Goal: Task Accomplishment & Management: Manage account settings

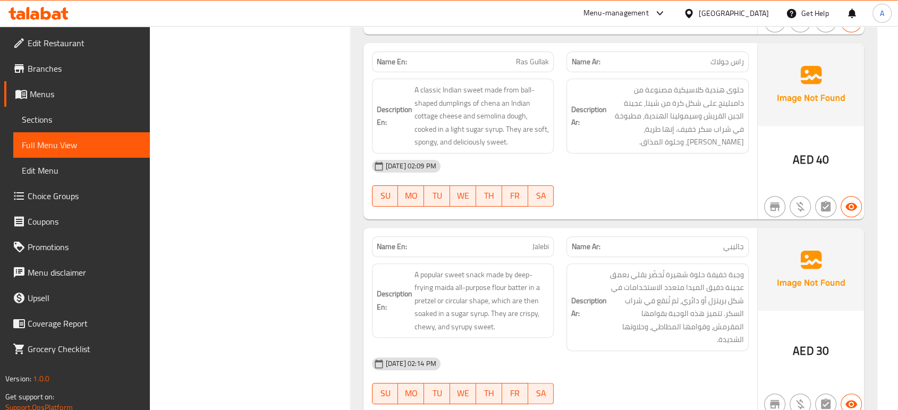
scroll to position [40720, 0]
click at [21, 17] on icon at bounding box center [20, 15] width 9 height 9
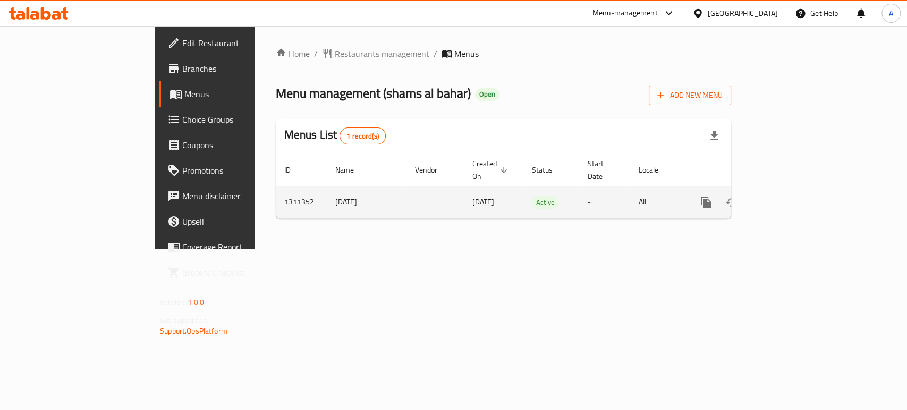
click at [796, 190] on div "enhanced table" at bounding box center [745, 203] width 102 height 26
click at [788, 198] on icon "enhanced table" at bounding box center [783, 203] width 10 height 10
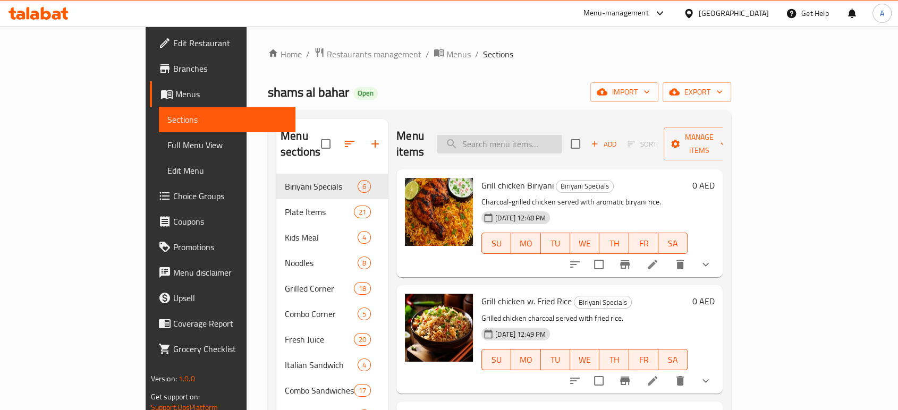
click at [537, 135] on input "search" at bounding box center [499, 144] width 125 height 19
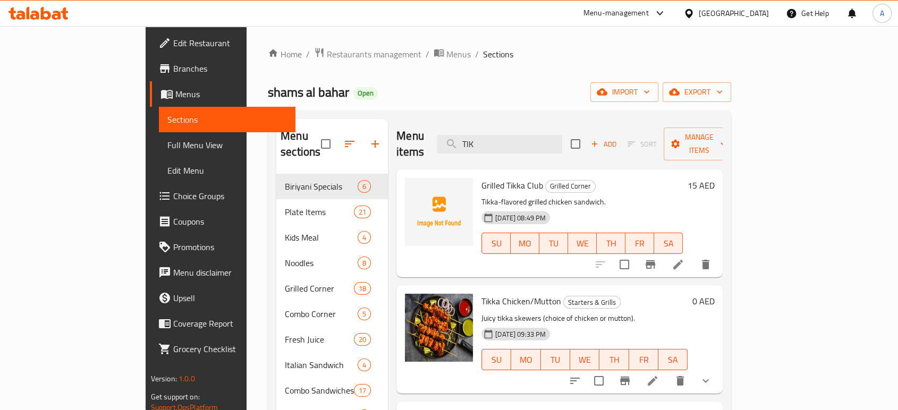
scroll to position [21, 0]
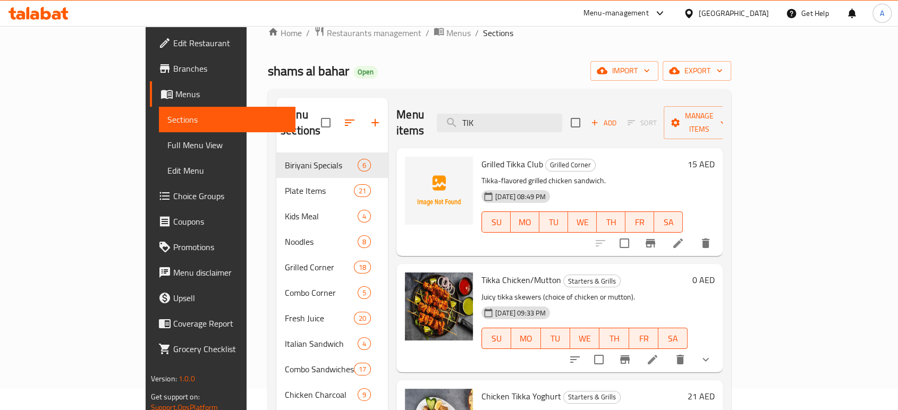
type input "TIK"
click at [659, 353] on icon at bounding box center [652, 359] width 13 height 13
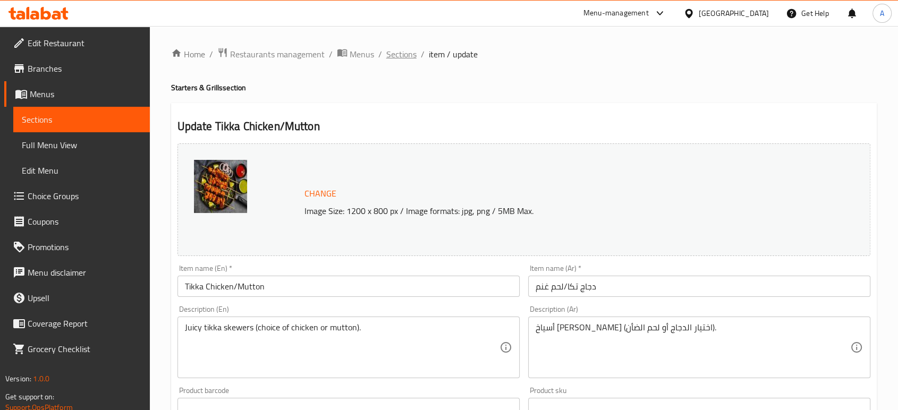
click at [403, 55] on span "Sections" at bounding box center [401, 54] width 30 height 13
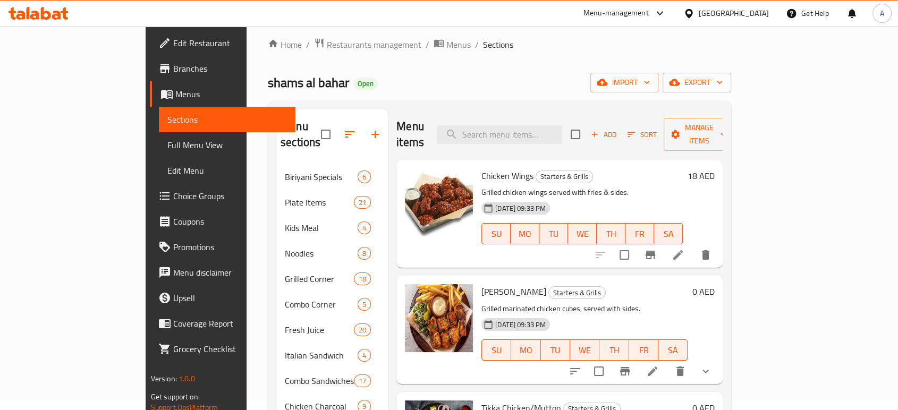
scroll to position [9, 0]
click at [167, 149] on span "Full Menu View" at bounding box center [227, 145] width 120 height 13
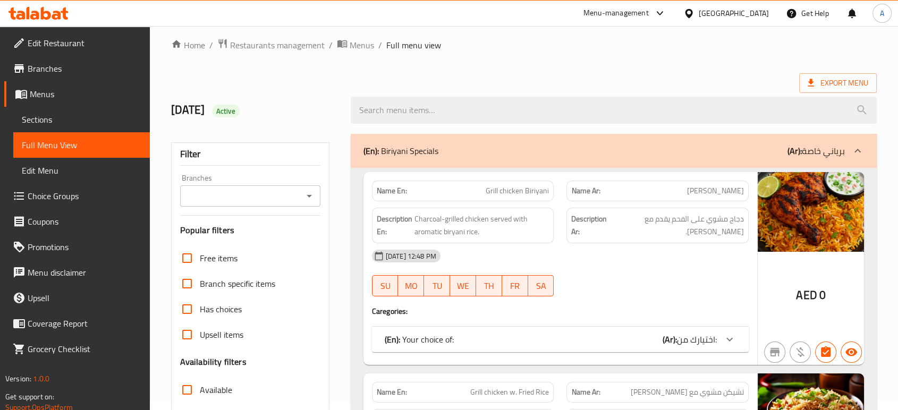
drag, startPoint x: 306, startPoint y: 228, endPoint x: 309, endPoint y: 246, distance: 18.3
click at [309, 246] on div "Filter Branches Branches Popular filters Free items Branch specific items Has c…" at bounding box center [250, 338] width 158 height 393
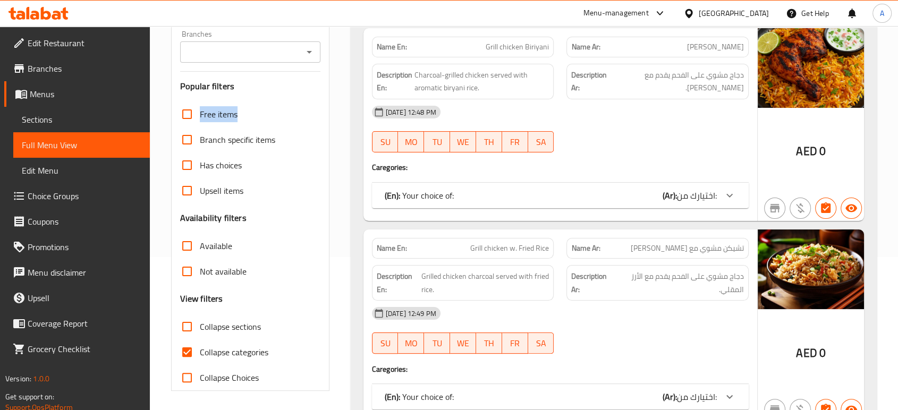
scroll to position [154, 0]
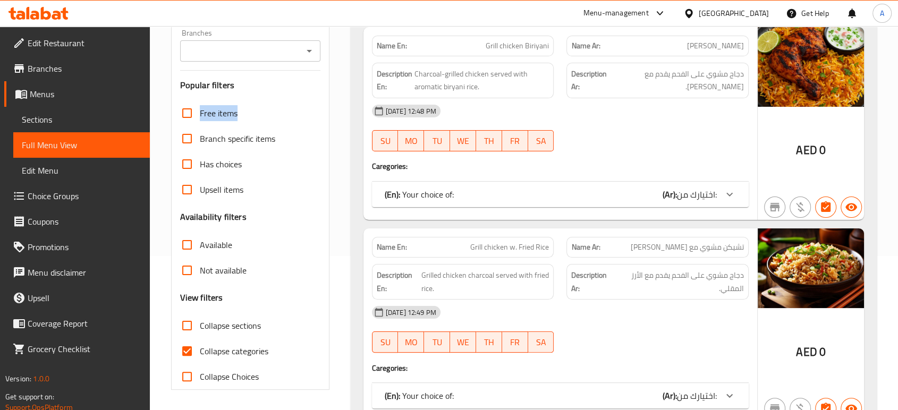
click at [449, 200] on p "(En): Your choice of:" at bounding box center [419, 194] width 69 height 13
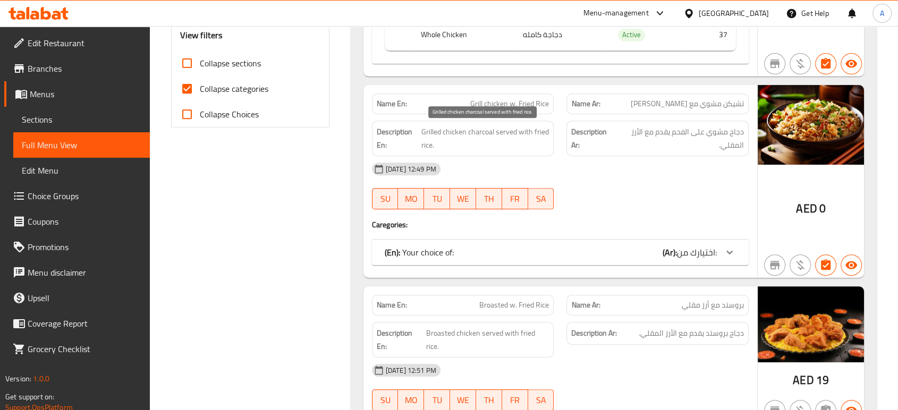
scroll to position [417, 0]
click at [462, 265] on div "Name En: Grill chicken w. Fried Rice Name Ar: تشيكن مشوي مع أرز مقلي Descriptio…" at bounding box center [561, 181] width 394 height 193
click at [471, 233] on div "Name En: Grill chicken w. Fried Rice Name Ar: تشيكن مشوي مع أرز مقلي Descriptio…" at bounding box center [561, 181] width 394 height 193
click at [471, 250] on div "(En): Your choice of: (Ar): اختيارك من:" at bounding box center [551, 252] width 332 height 13
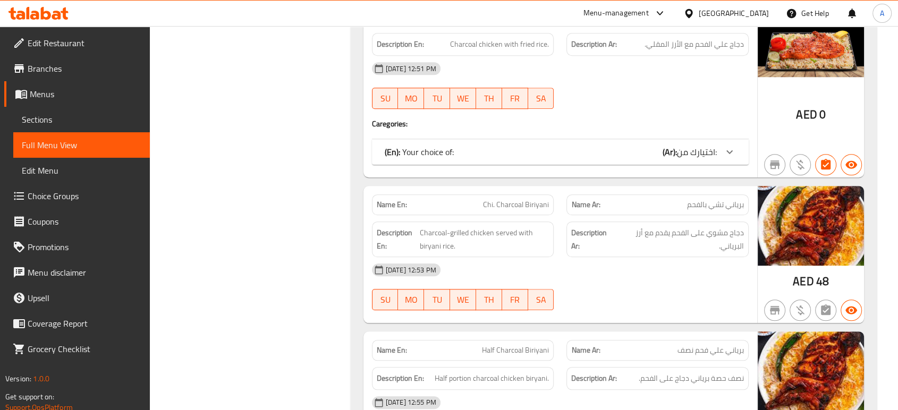
scroll to position [974, 0]
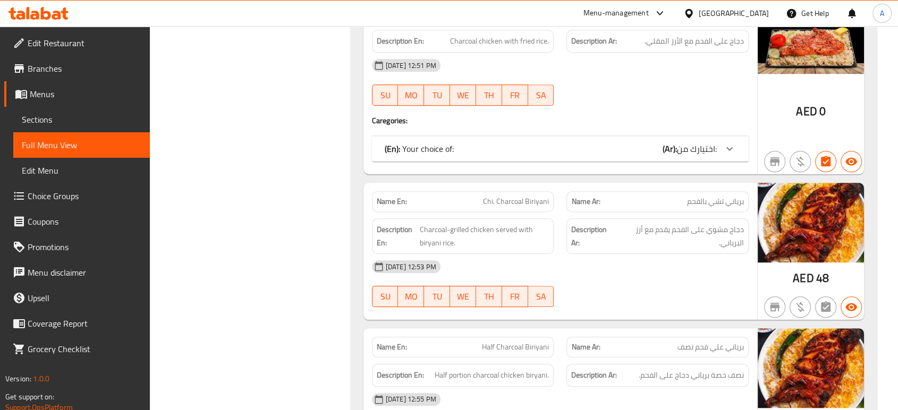
click at [484, 142] on div "(En): Your choice of: (Ar): اختيارك من:" at bounding box center [551, 148] width 332 height 13
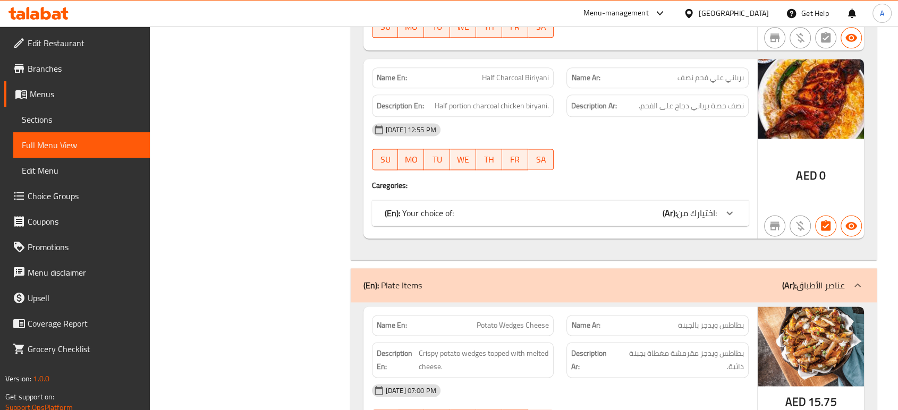
scroll to position [1452, 0]
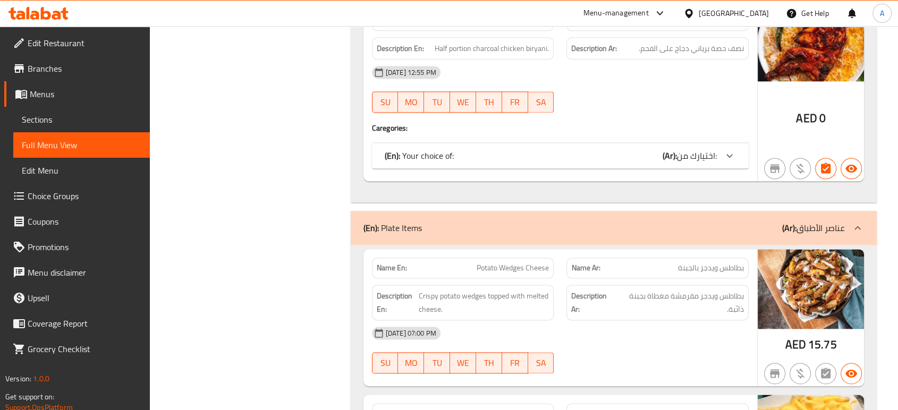
click at [484, 149] on div "(En): Your choice of: (Ar): اختيارك من:" at bounding box center [551, 155] width 332 height 13
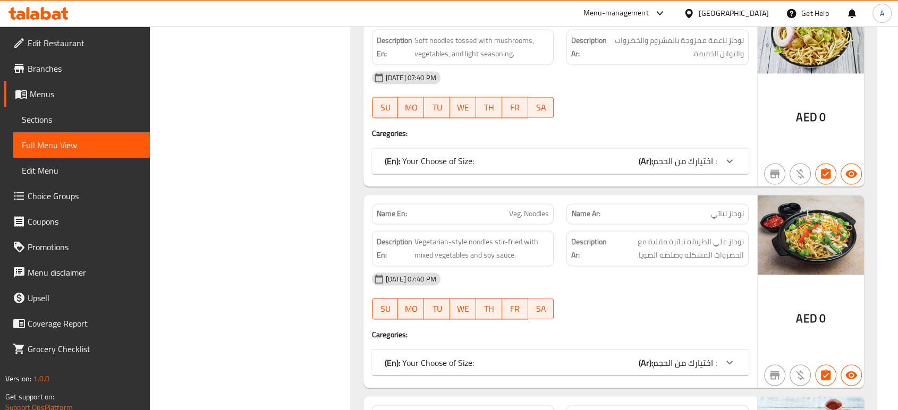
scroll to position [5713, 0]
click at [481, 156] on div "(En): Your Choose of Size: (Ar): اختيارك من الحجم :" at bounding box center [551, 162] width 332 height 13
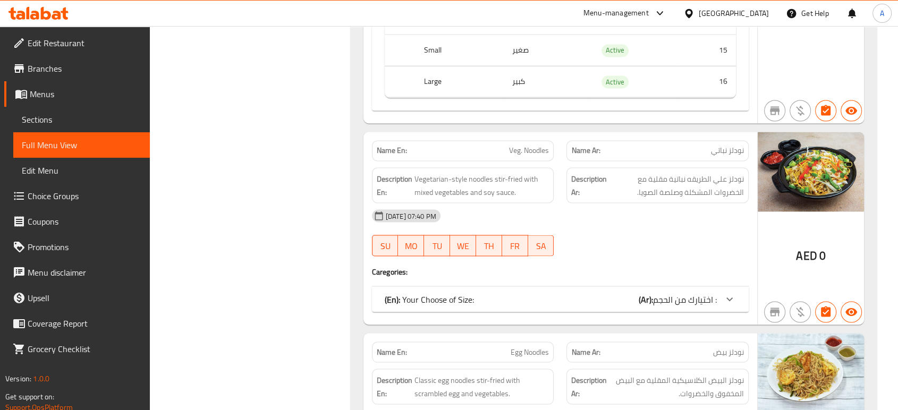
scroll to position [5901, 0]
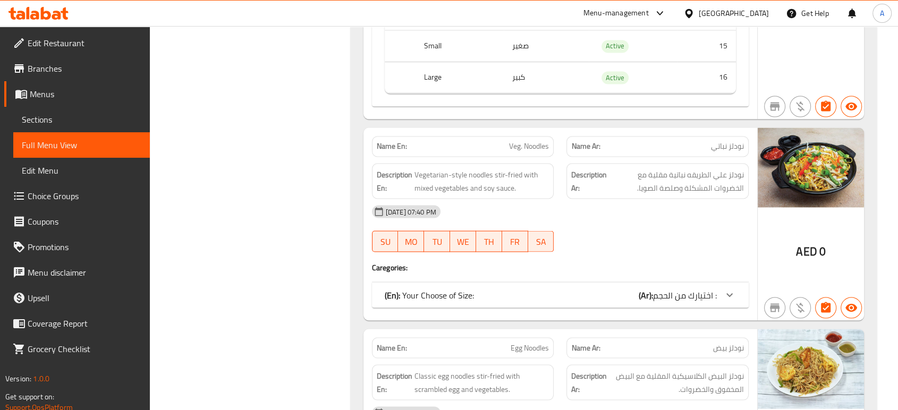
click at [459, 289] on p "(En): Your Choose of Size:" at bounding box center [429, 295] width 89 height 13
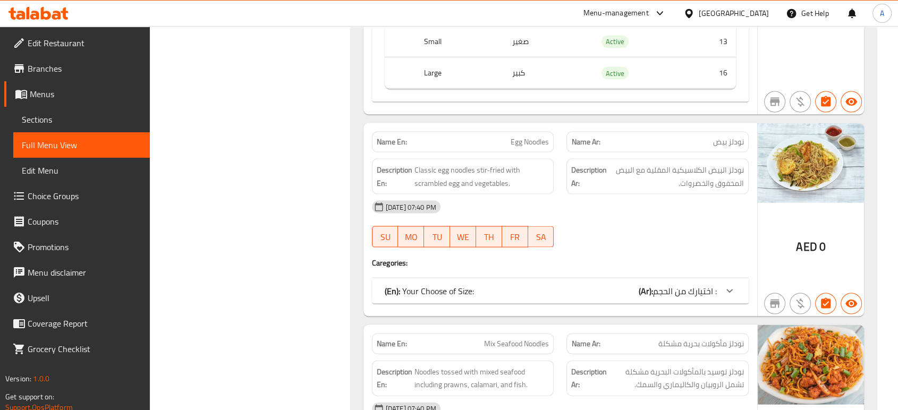
scroll to position [6263, 0]
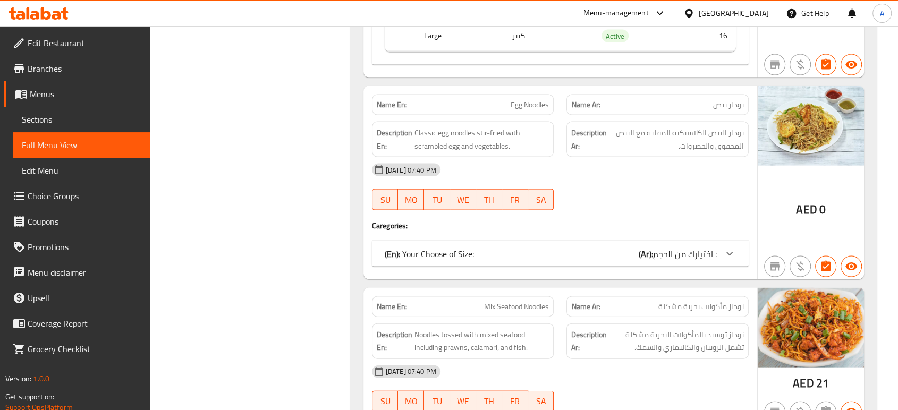
click at [477, 248] on div "(En): Your Choose of Size: (Ar): اختيارك من الحجم :" at bounding box center [551, 254] width 332 height 13
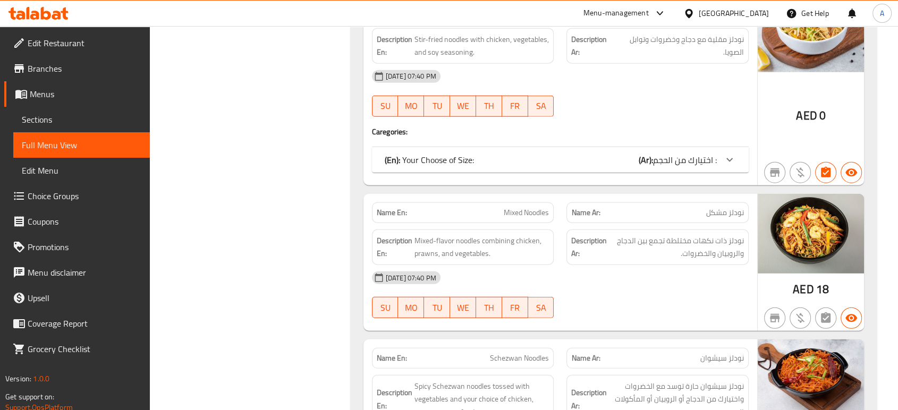
scroll to position [6854, 0]
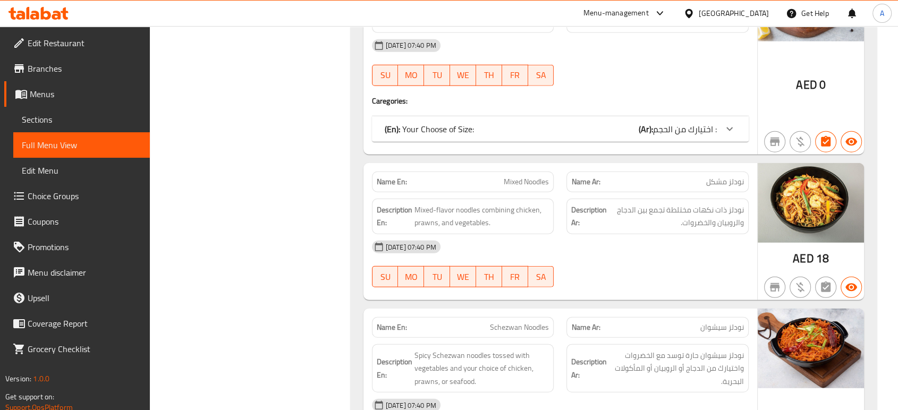
click at [489, 116] on div "(En): Your Choose of Size: (Ar): اختيارك من الحجم :" at bounding box center [560, 129] width 377 height 26
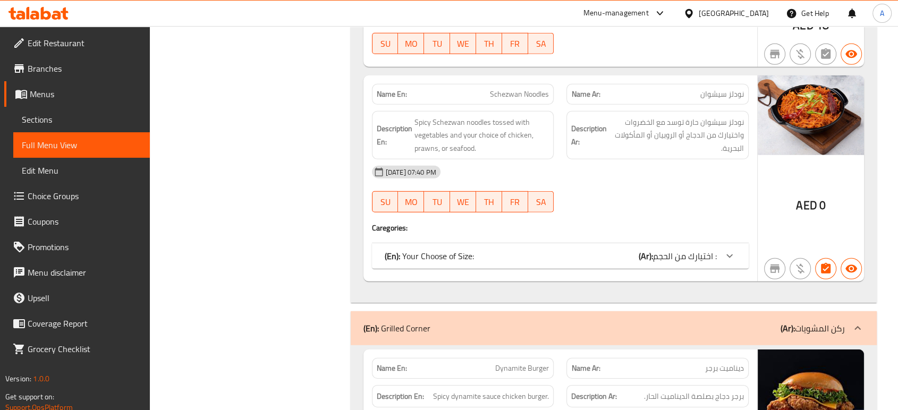
scroll to position [7272, 0]
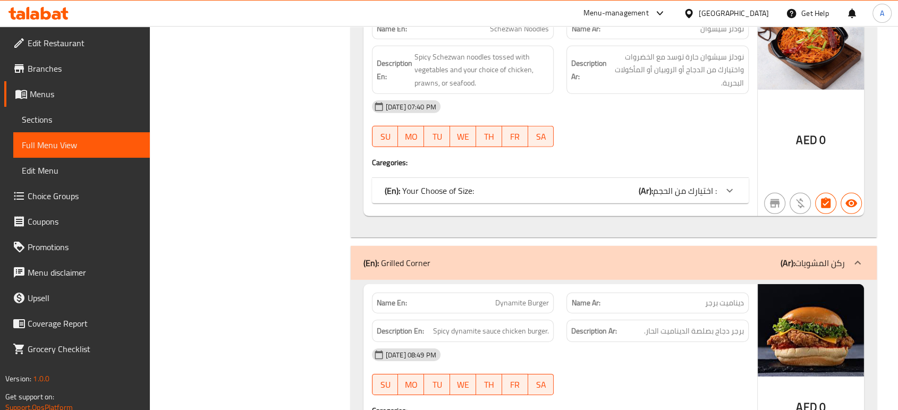
click at [483, 184] on div "(En): Your Choose of Size: (Ar): اختيارك من الحجم :" at bounding box center [551, 190] width 332 height 13
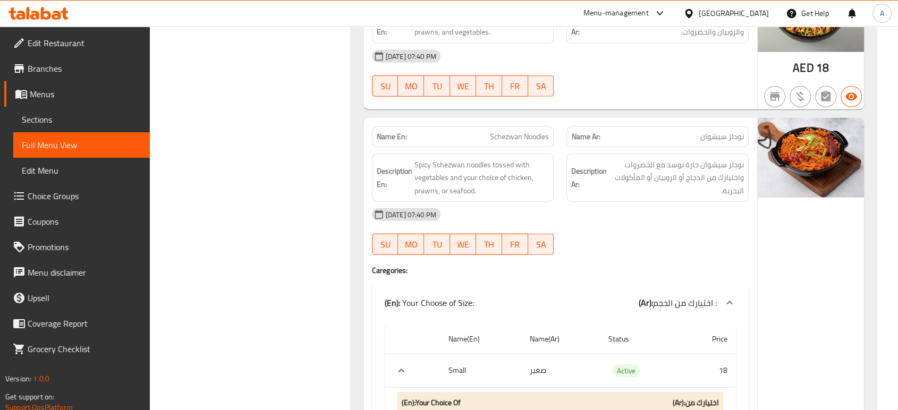
scroll to position [7161, 0]
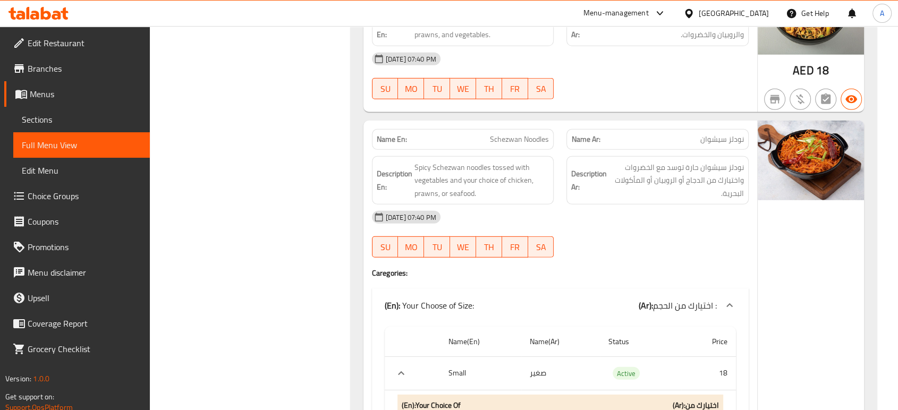
click at [535, 134] on span "Schezwan Noodles" at bounding box center [519, 139] width 59 height 11
copy span "Schezwan Noodles"
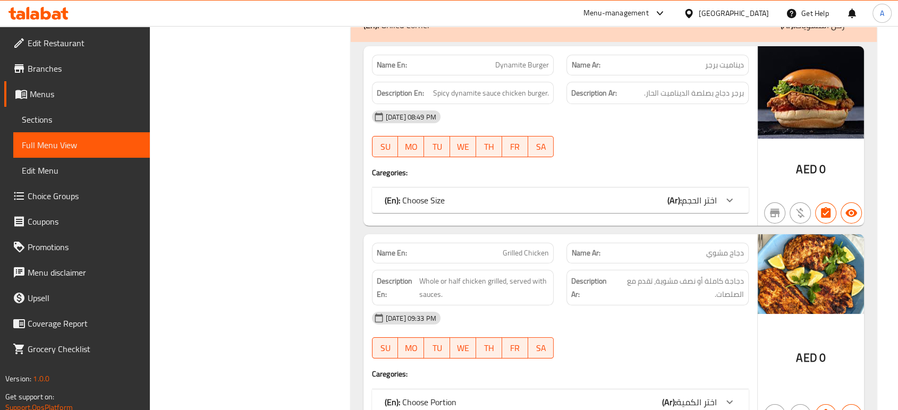
scroll to position [8147, 0]
click at [669, 193] on b "(Ar):" at bounding box center [675, 201] width 14 height 16
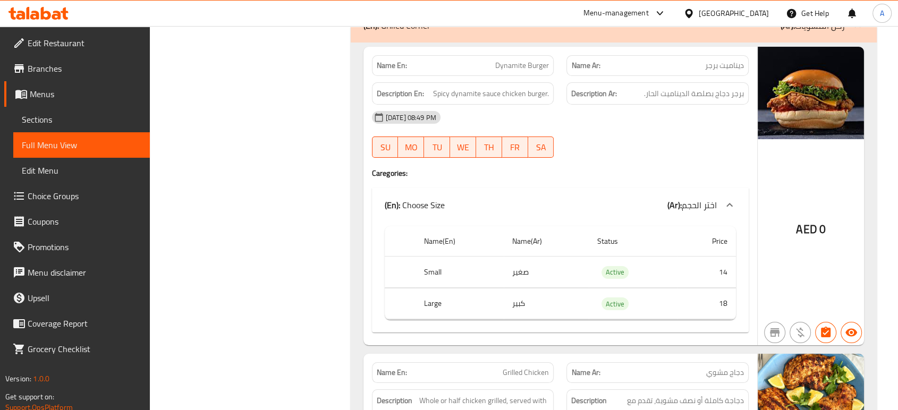
scroll to position [8311, 0]
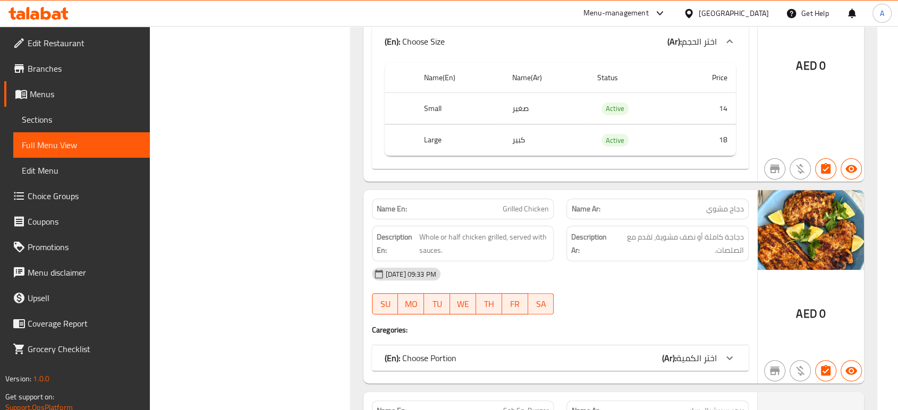
click at [609, 352] on div "(En): Choose Portion (Ar): اختر الكمية" at bounding box center [551, 358] width 332 height 13
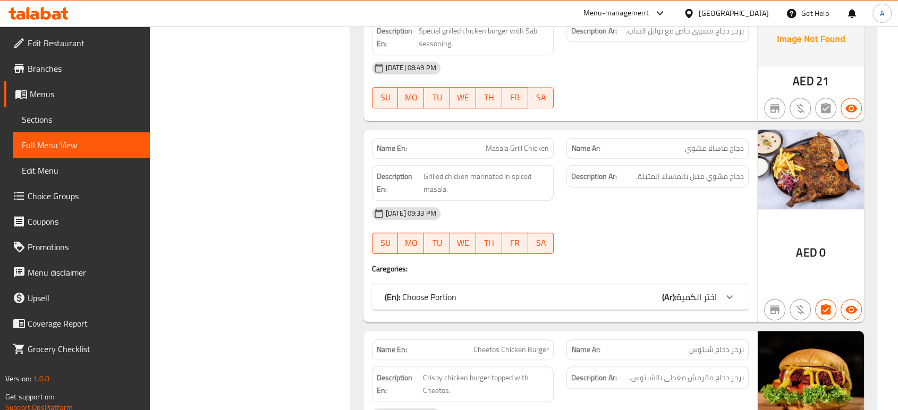
scroll to position [8852, 0]
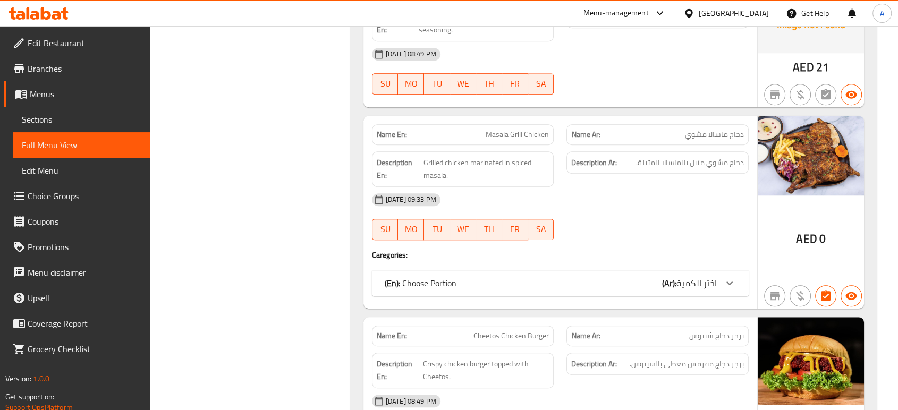
click at [608, 271] on div "(En): Choose Portion (Ar): اختر الكمية" at bounding box center [560, 284] width 377 height 26
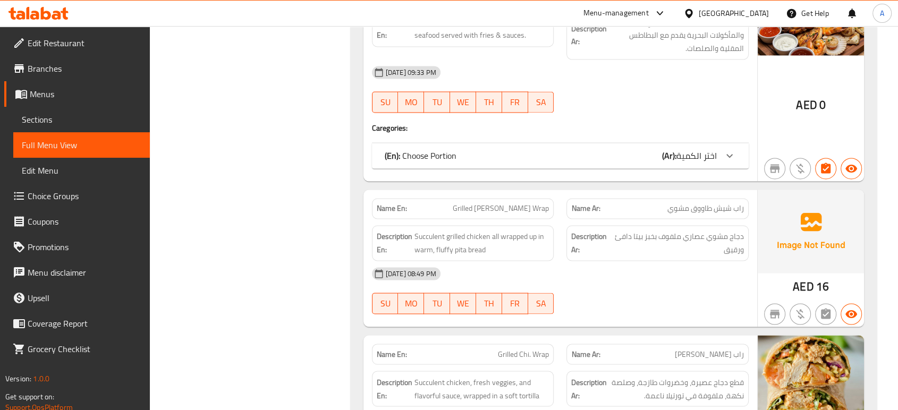
scroll to position [9835, 0]
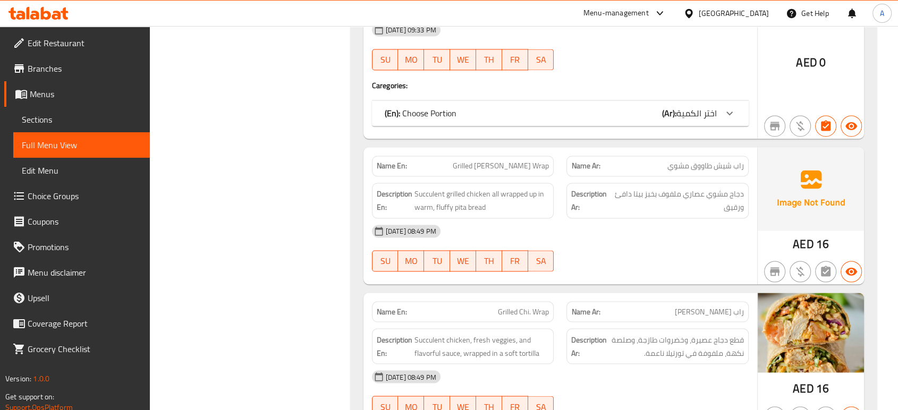
click at [570, 107] on div "(En): Choose Portion (Ar): اختر الكمية" at bounding box center [551, 113] width 332 height 13
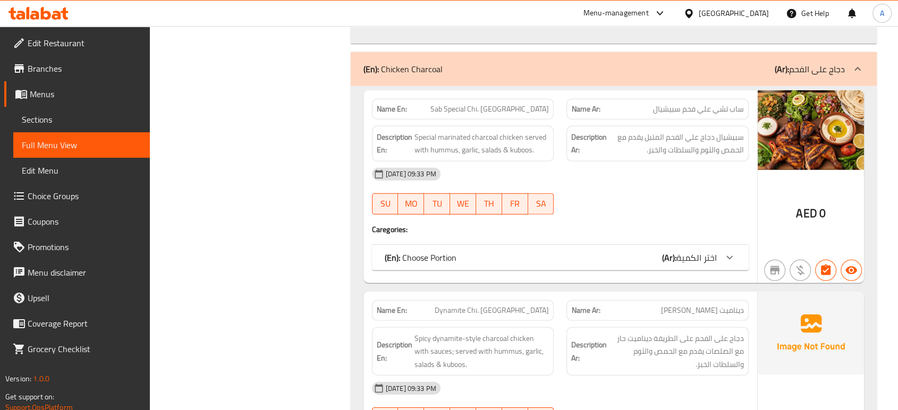
scroll to position [19363, 0]
click at [519, 246] on div "(En): Choose Portion (Ar): اختر الكمية" at bounding box center [560, 259] width 377 height 26
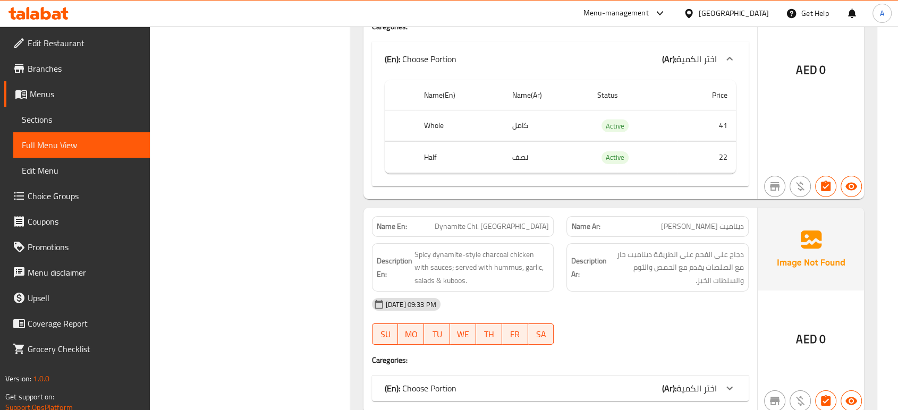
scroll to position [19573, 0]
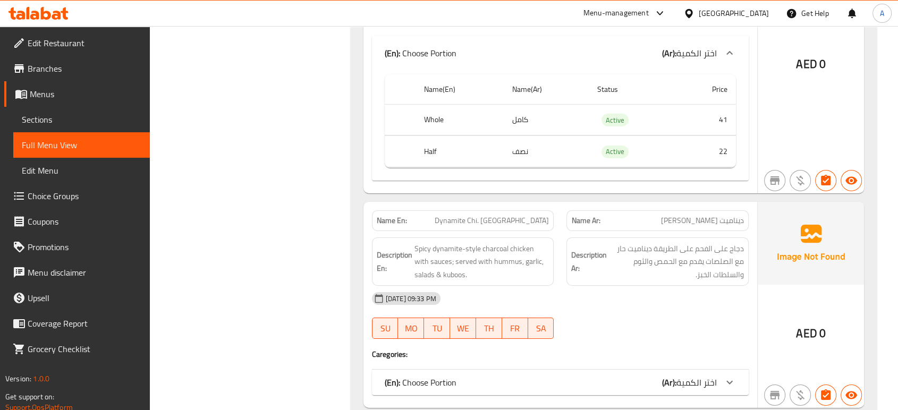
click at [498, 370] on div "(En): Choose Portion (Ar): اختر الكمية Name(En) Name(Ar) Status Price Whole كام…" at bounding box center [560, 383] width 377 height 26
click at [493, 376] on div "(En): Choose Portion (Ar): اختر الكمية" at bounding box center [551, 382] width 332 height 13
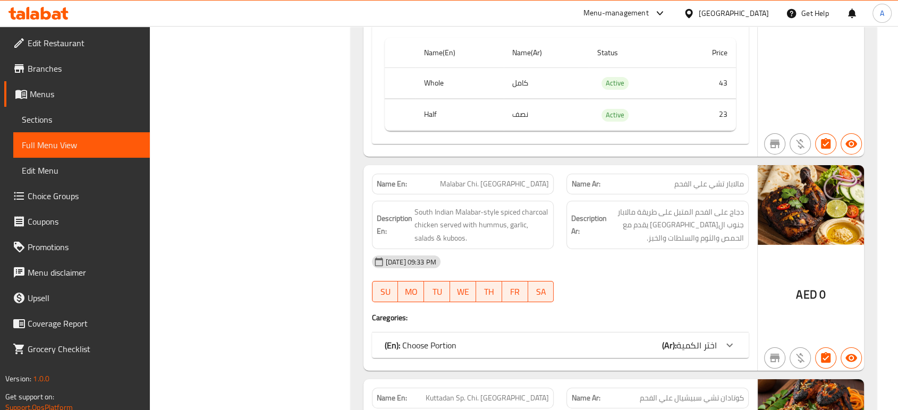
scroll to position [19965, 0]
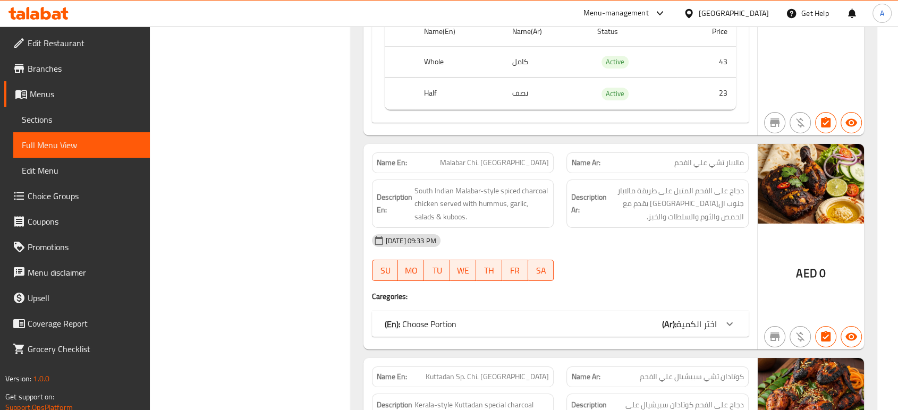
click at [494, 311] on div "(En): Choose Portion (Ar): اختر الكمية" at bounding box center [560, 324] width 377 height 26
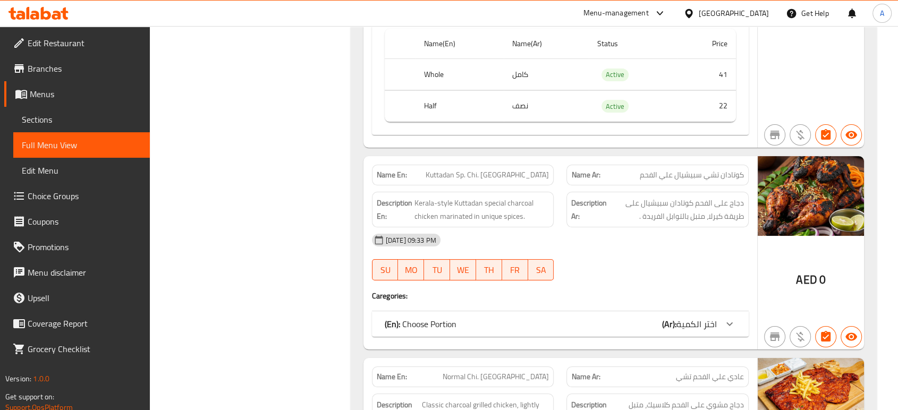
scroll to position [20341, 0]
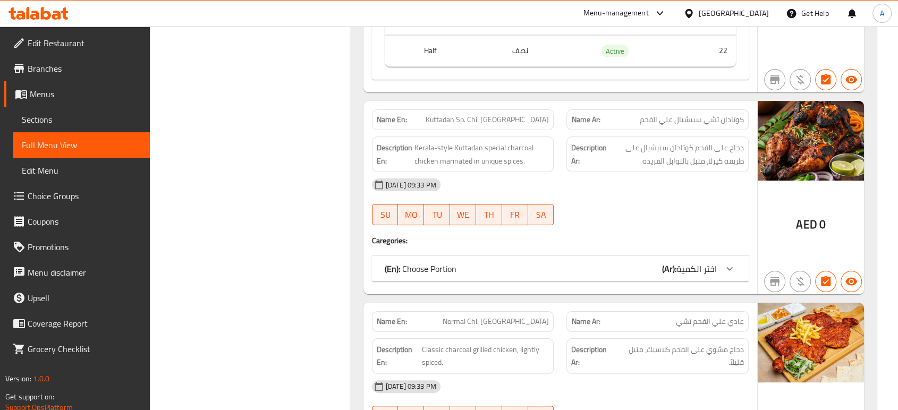
click at [502, 263] on div "(En): Choose Portion (Ar): اختر الكمية" at bounding box center [551, 269] width 332 height 13
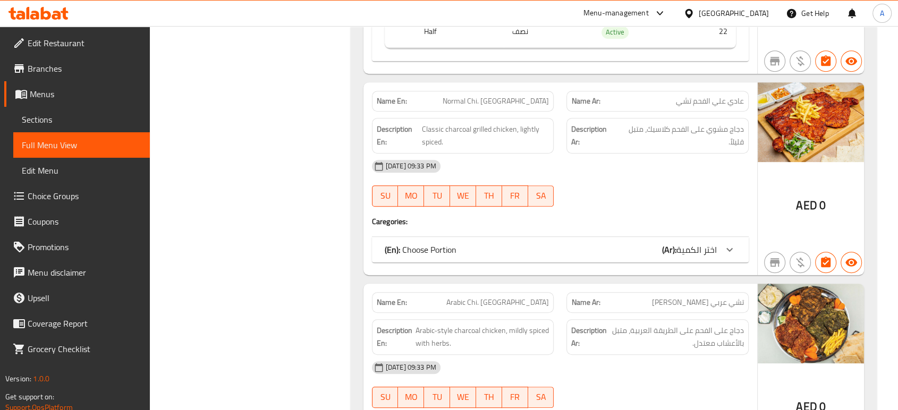
scroll to position [20682, 0]
click at [501, 243] on div "(En): Choose Portion (Ar): اختر الكمية" at bounding box center [551, 249] width 332 height 13
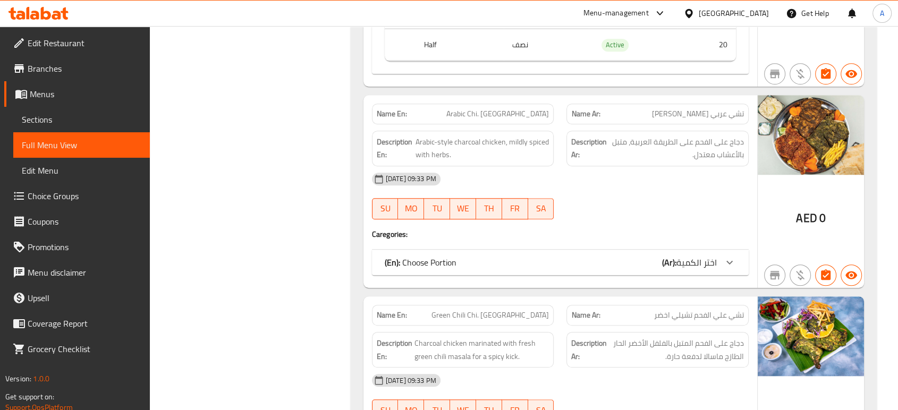
scroll to position [20993, 0]
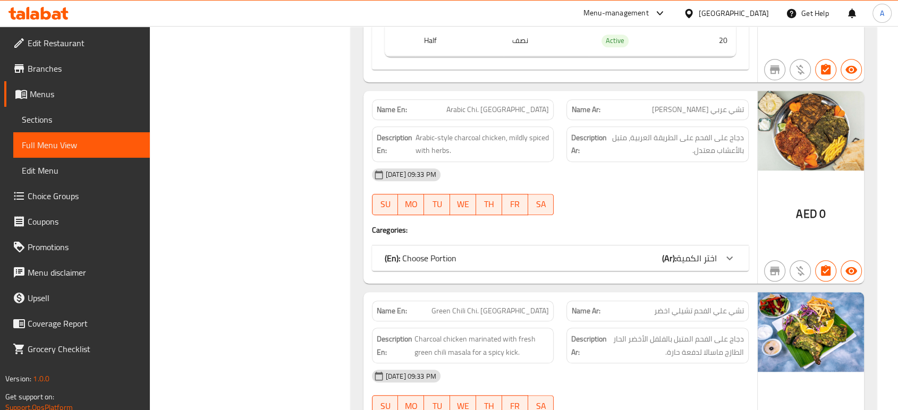
click at [501, 252] on div "(En): Choose Portion (Ar): اختر الكمية" at bounding box center [551, 258] width 332 height 13
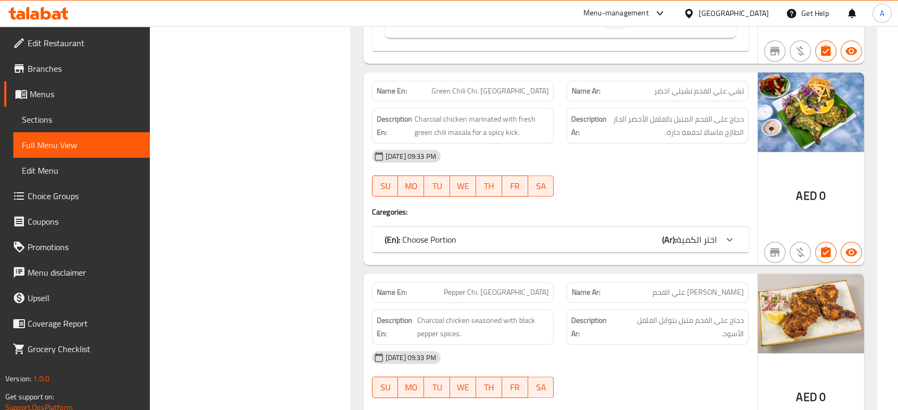
scroll to position [21333, 0]
click at [501, 151] on div "Name En: Green Chili Chi. Charcoal Name Ar: تشي علي الفحم تشيلي اخضر Descriptio…" at bounding box center [561, 168] width 394 height 193
click at [501, 226] on div "(En): Choose Portion (Ar): اختر الكمية" at bounding box center [560, 239] width 377 height 26
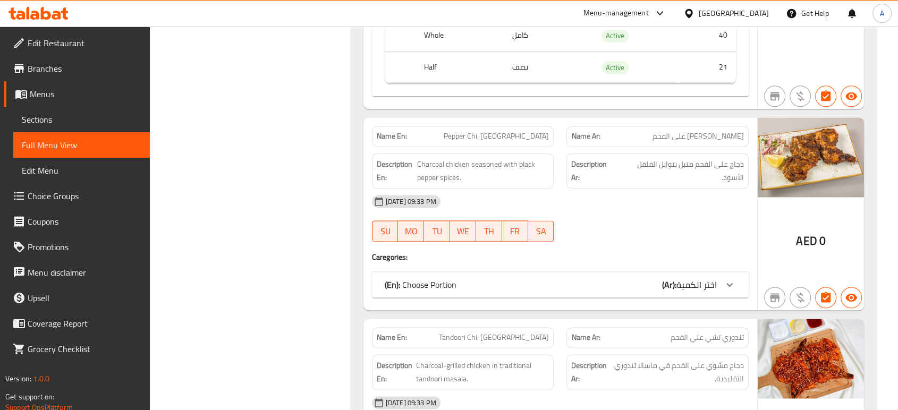
scroll to position [21608, 0]
click at [490, 277] on div "(En): Choose Portion (Ar): اختر الكمية" at bounding box center [551, 283] width 332 height 13
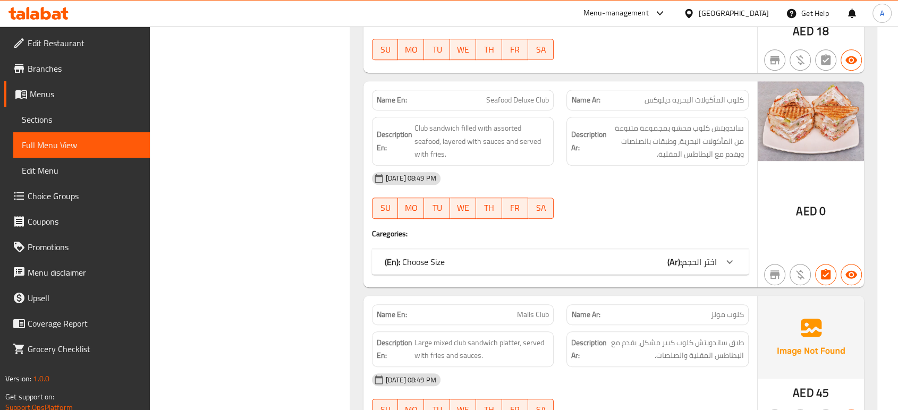
scroll to position [24886, 0]
click at [483, 249] on div "(En): Choose Size (Ar): اختر الحجم" at bounding box center [560, 262] width 377 height 26
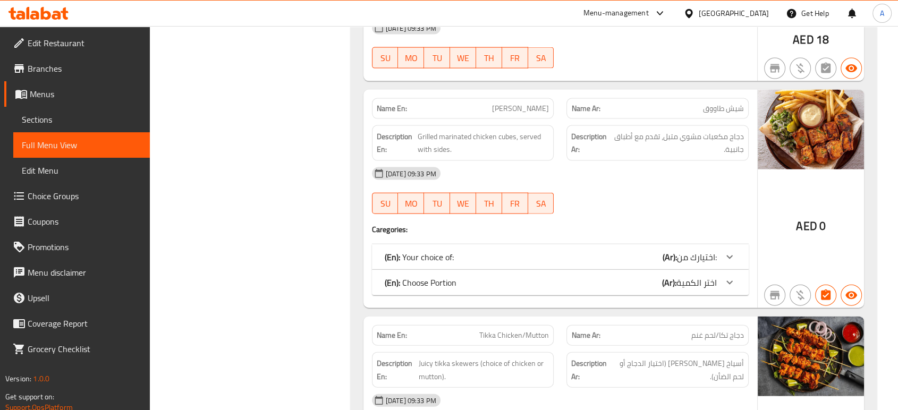
scroll to position [26582, 0]
click at [483, 269] on div "(En): Choose Portion (Ar): اختر الكمية" at bounding box center [560, 282] width 377 height 26
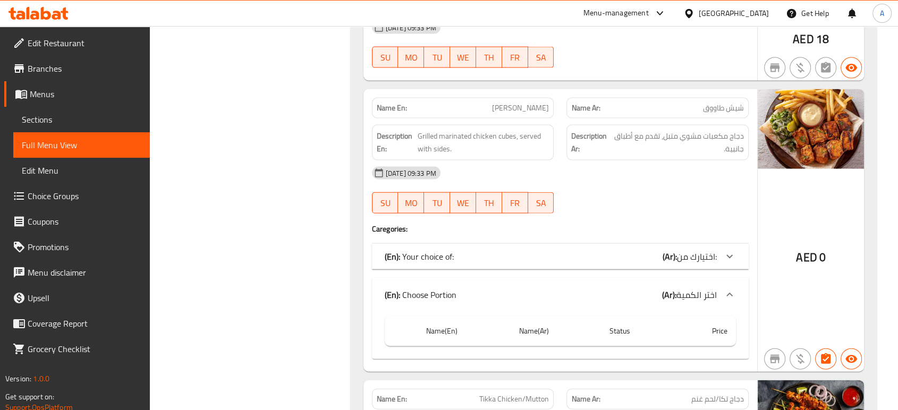
click at [493, 250] on div "(En): Your choice of: (Ar): اختيارك من:" at bounding box center [551, 256] width 332 height 13
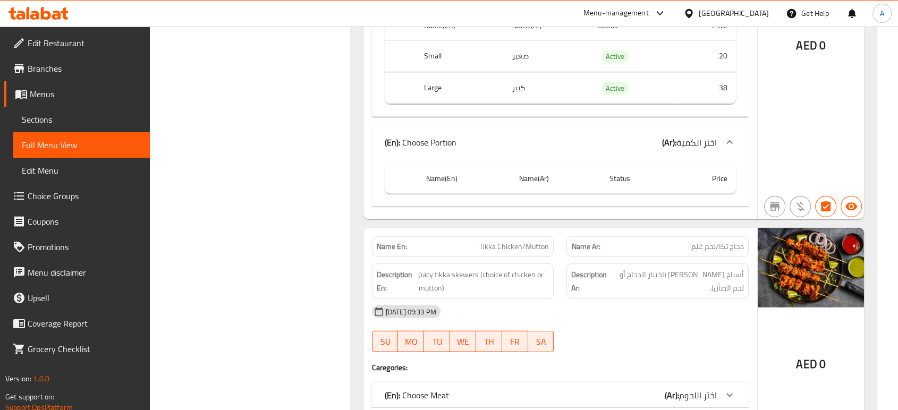
scroll to position [26965, 0]
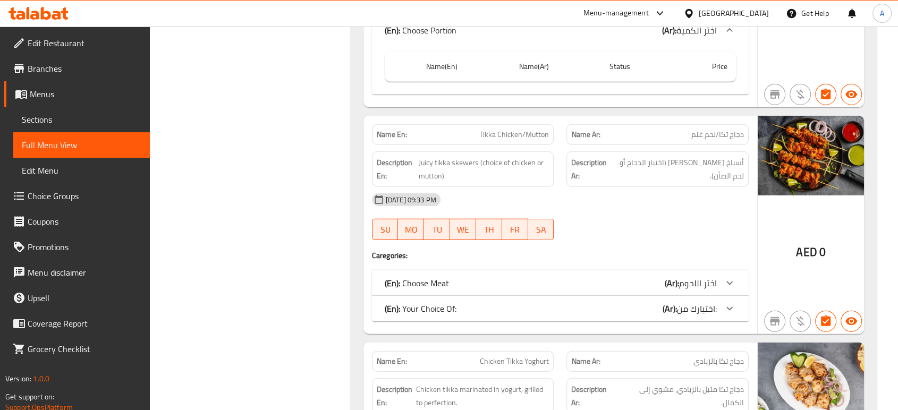
click at [484, 277] on div "(En): Choose Meat (Ar): اختر اللحوم" at bounding box center [551, 283] width 332 height 13
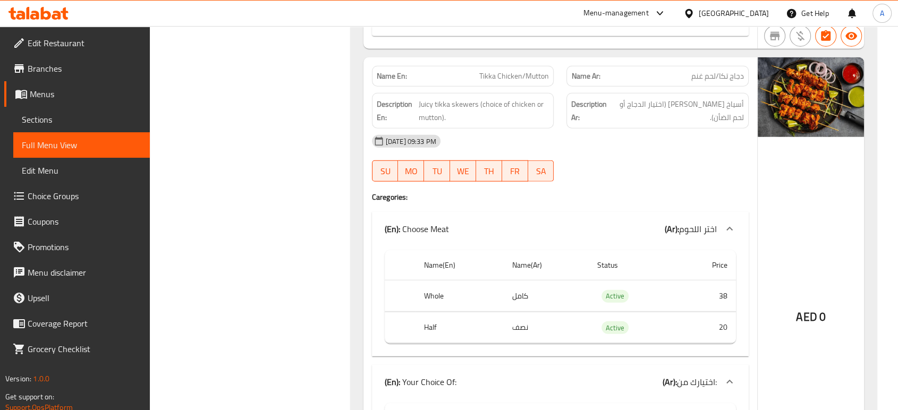
scroll to position [27024, 0]
click at [102, 115] on span "Sections" at bounding box center [82, 119] width 120 height 13
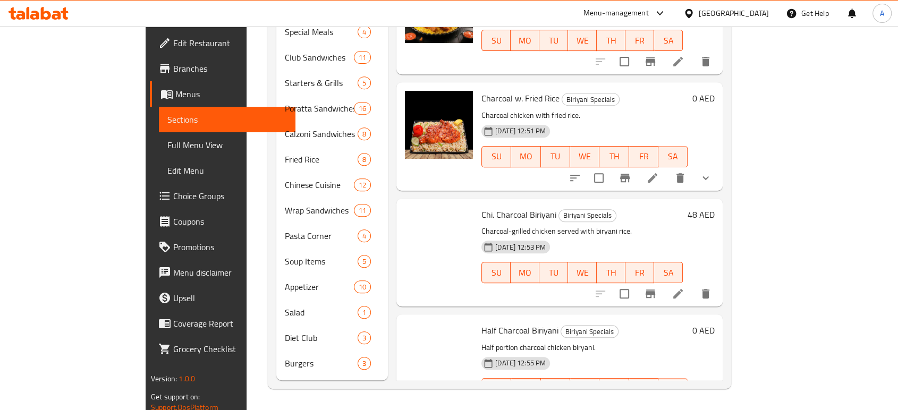
scroll to position [149, 0]
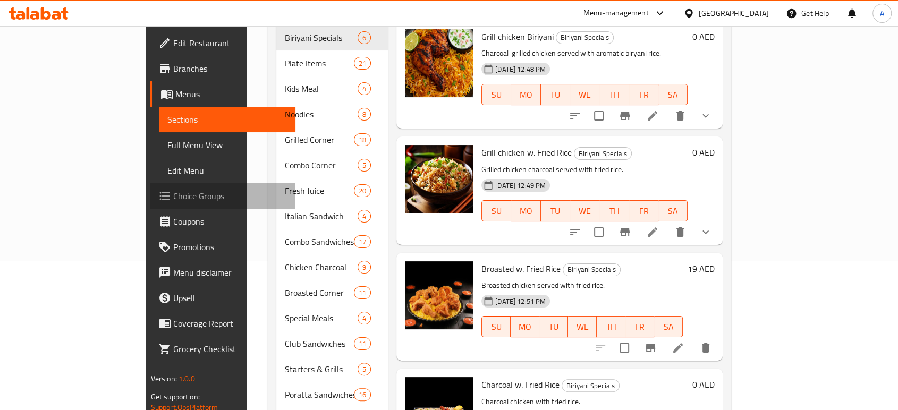
click at [173, 199] on span "Choice Groups" at bounding box center [230, 196] width 114 height 13
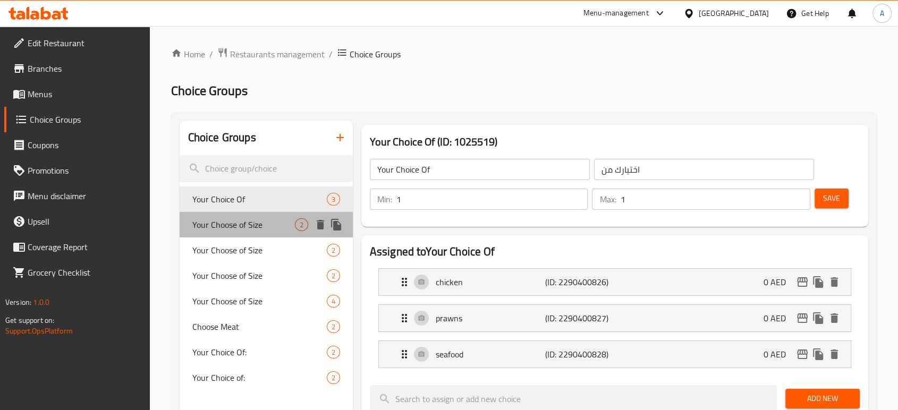
click at [276, 233] on div "Your Choose of Size 2" at bounding box center [266, 225] width 173 height 26
type input "Your Choose of Size"
type input "اختيارك من الحجم"
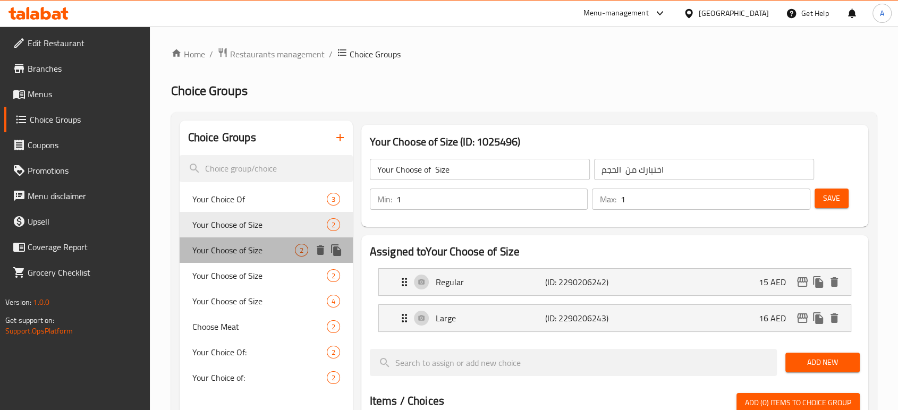
click at [268, 248] on span "Your Choose of Size" at bounding box center [243, 250] width 103 height 13
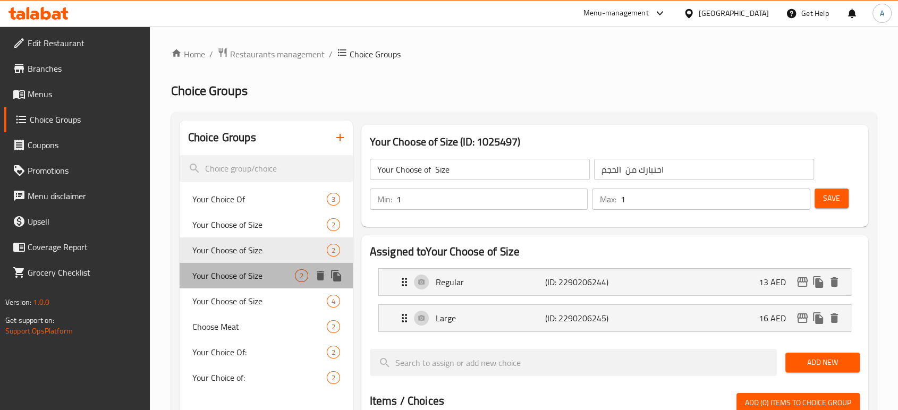
click at [259, 269] on span "Your Choose of Size" at bounding box center [243, 275] width 103 height 13
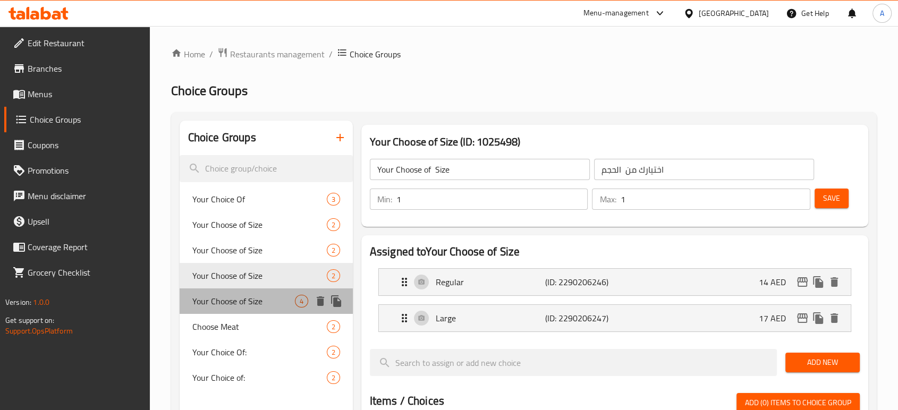
click at [254, 295] on span "Your Choose of Size" at bounding box center [243, 301] width 103 height 13
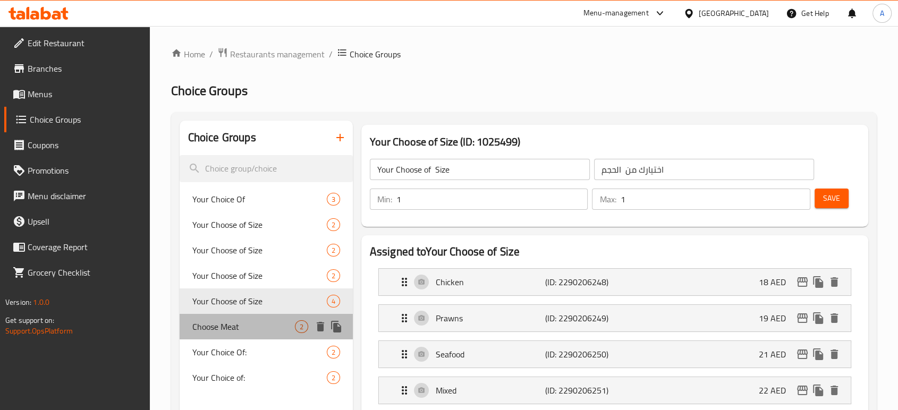
click at [245, 326] on span "Choose Meat" at bounding box center [243, 327] width 103 height 13
type input "Choose Meat"
type input "اختر اللحوم"
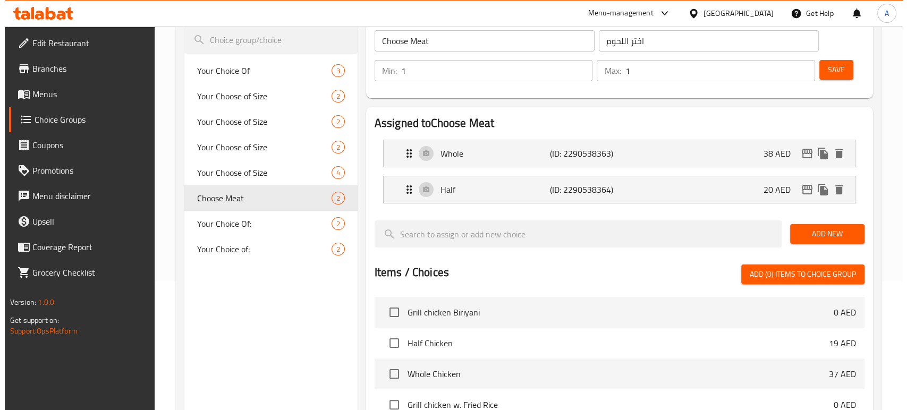
scroll to position [374, 0]
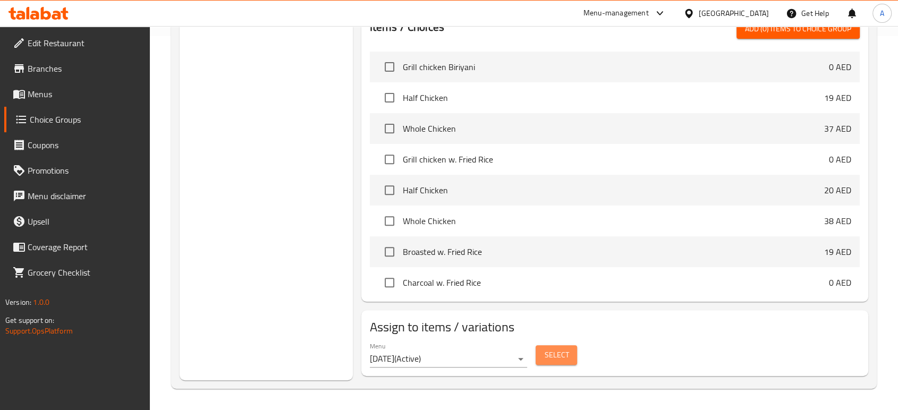
click at [563, 347] on button "Select" at bounding box center [556, 355] width 41 height 20
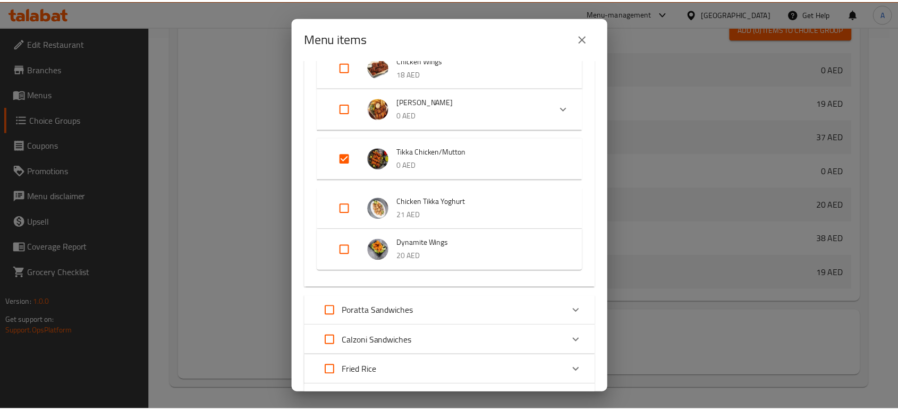
scroll to position [484, 0]
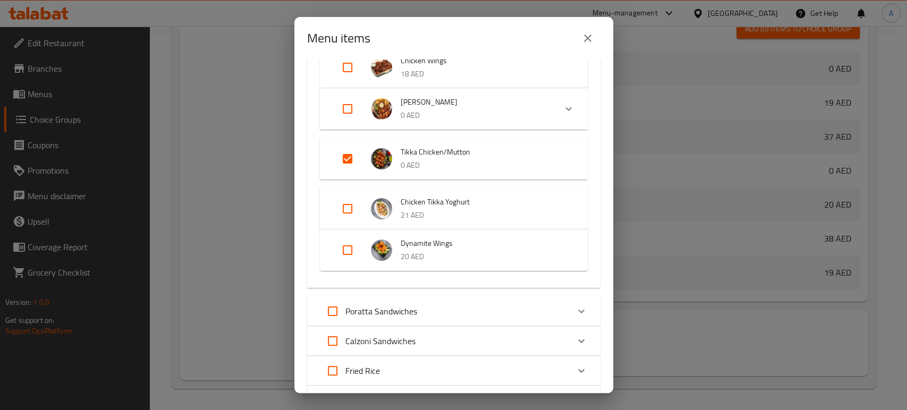
click at [583, 45] on button "close" at bounding box center [588, 39] width 26 height 26
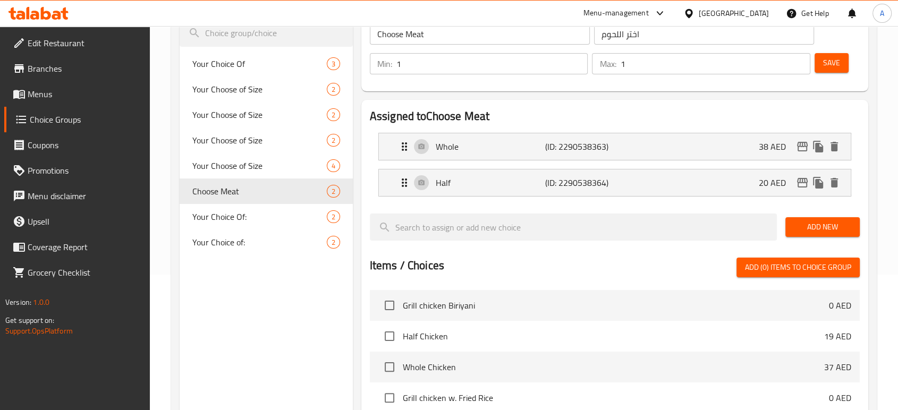
scroll to position [132, 0]
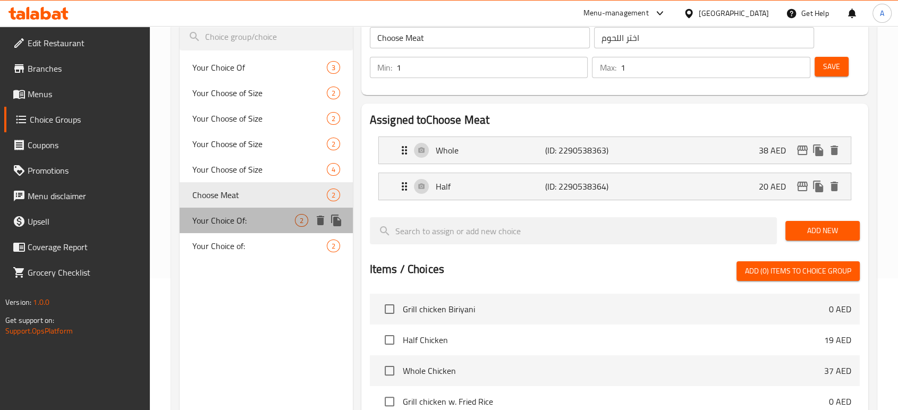
click at [274, 215] on span "Your Choice Of:" at bounding box center [243, 220] width 103 height 13
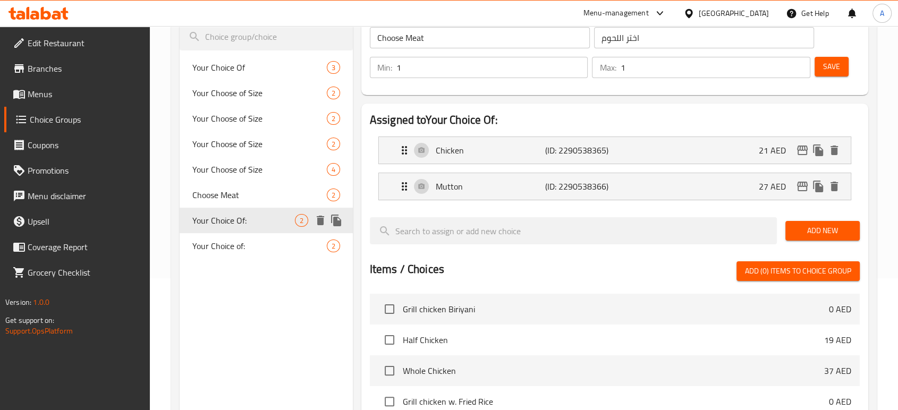
type input "Your Choice Of:"
type input "اختيارك من:"
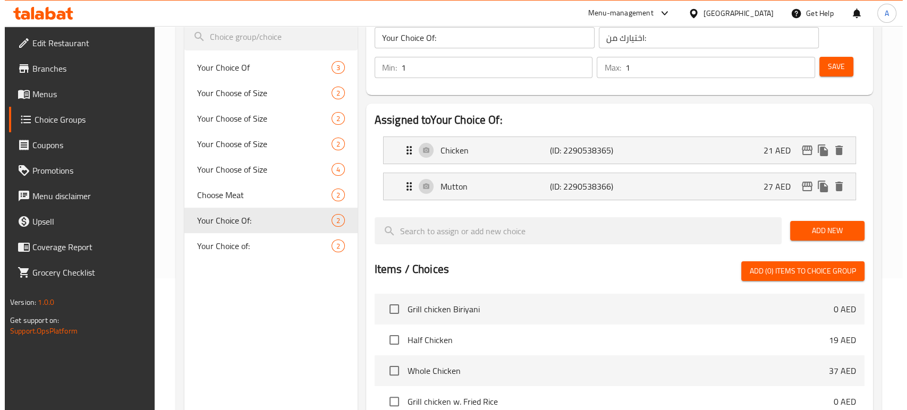
scroll to position [374, 0]
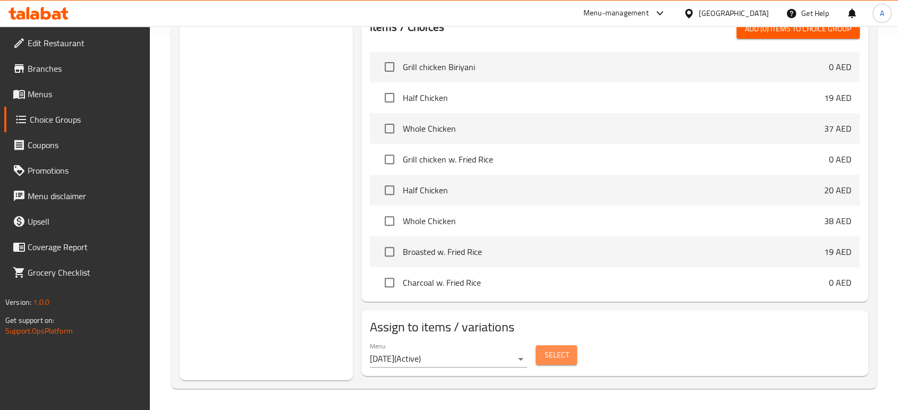
click at [564, 351] on span "Select" at bounding box center [556, 355] width 24 height 13
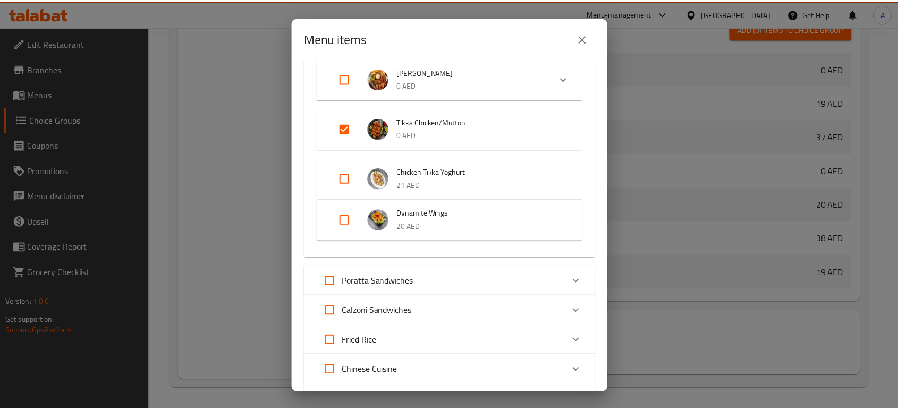
scroll to position [515, 0]
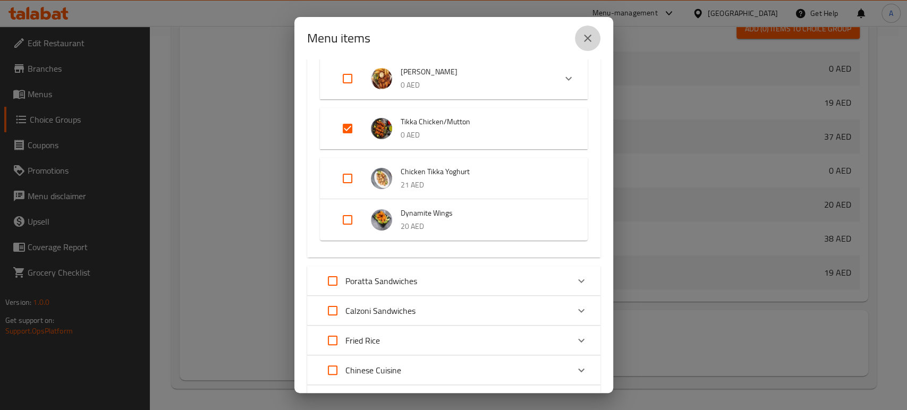
click at [586, 41] on icon "close" at bounding box center [587, 38] width 13 height 13
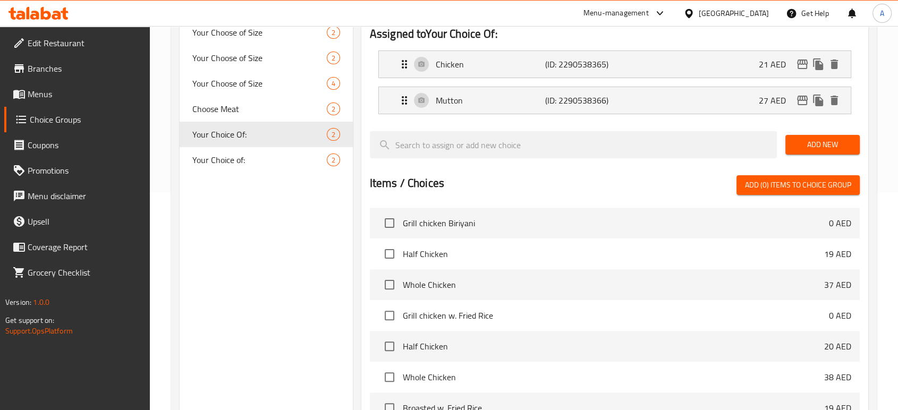
scroll to position [211, 0]
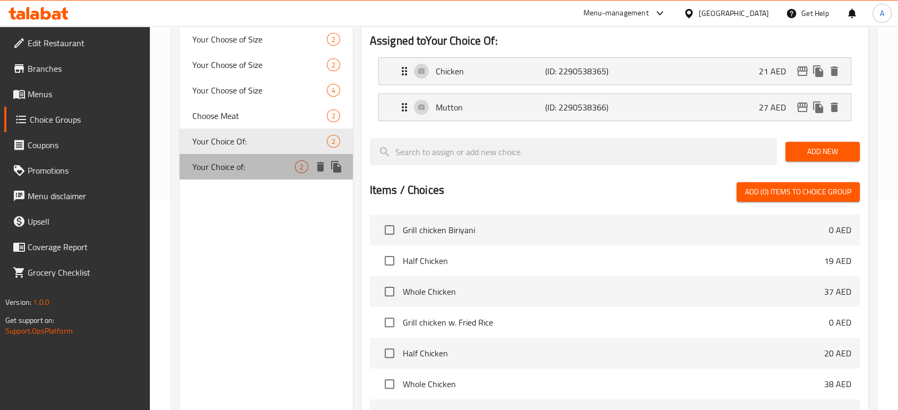
click at [247, 166] on span "Your Choice of:" at bounding box center [243, 167] width 103 height 13
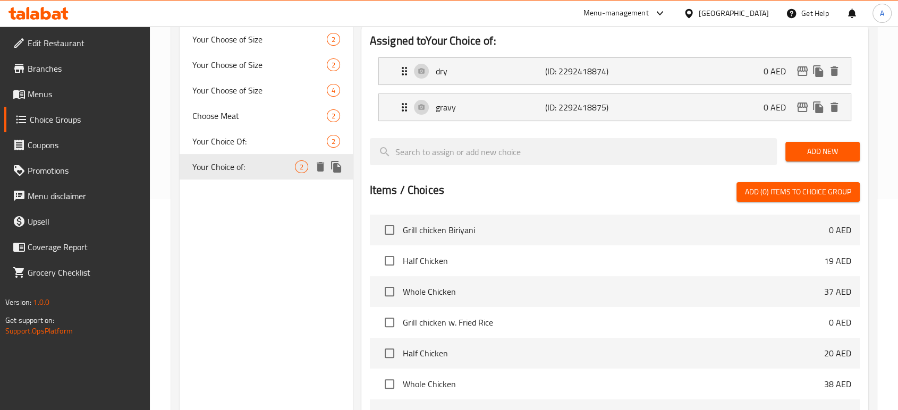
type input "Your Choice of:"
click at [74, 83] on link "Menus" at bounding box center [77, 94] width 146 height 26
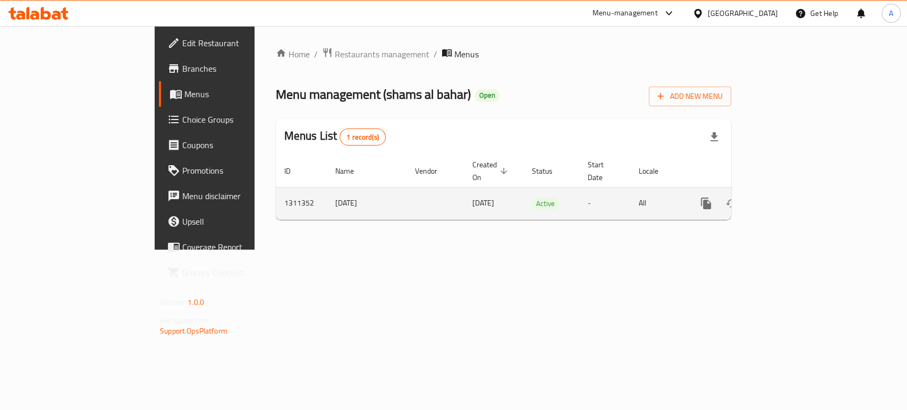
click at [804, 187] on td "enhanced table" at bounding box center [744, 203] width 119 height 32
click at [796, 191] on link "enhanced table" at bounding box center [783, 204] width 26 height 26
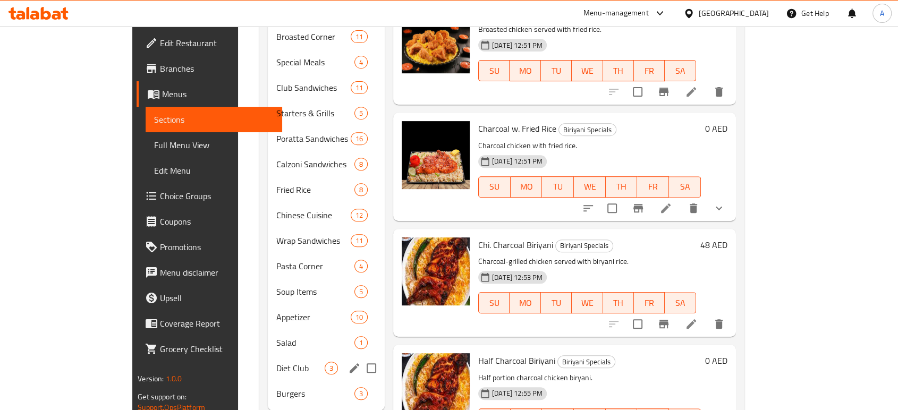
scroll to position [419, 0]
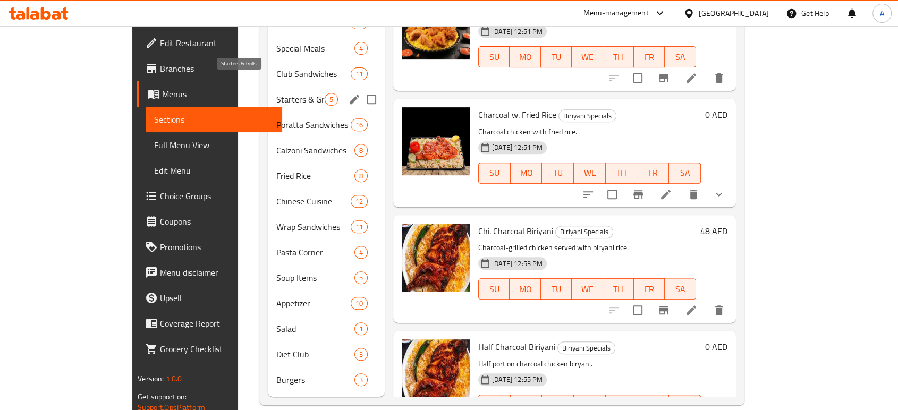
click at [276, 93] on span "Starters & Grills" at bounding box center [300, 99] width 48 height 13
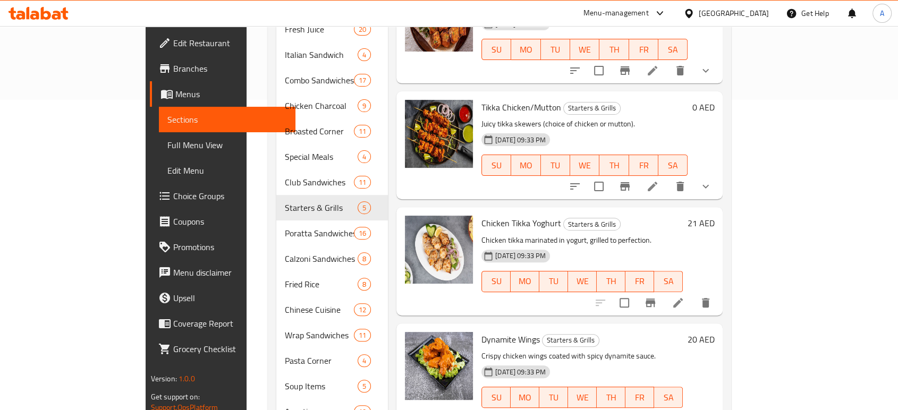
scroll to position [200, 0]
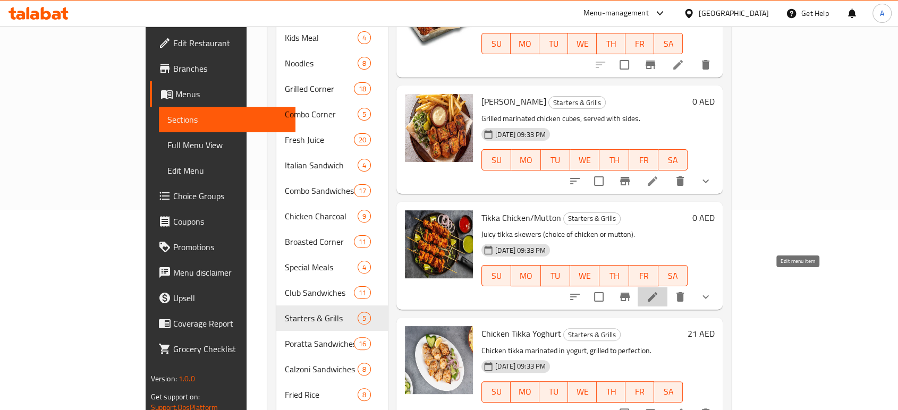
click at [659, 291] on icon at bounding box center [652, 297] width 13 height 13
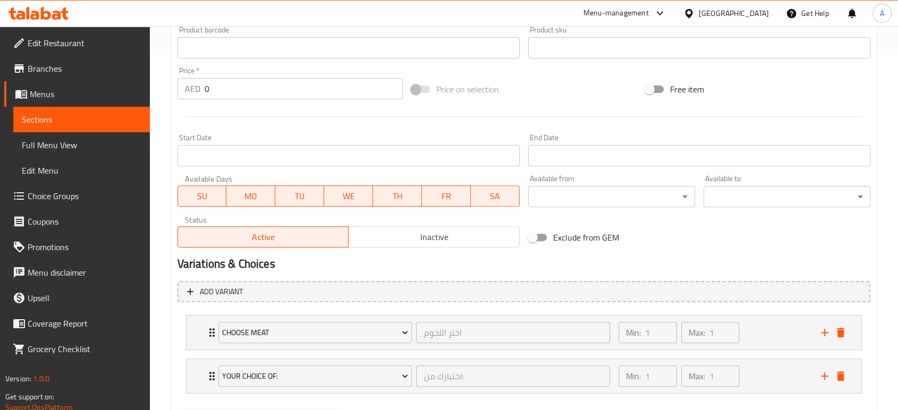
scroll to position [417, 0]
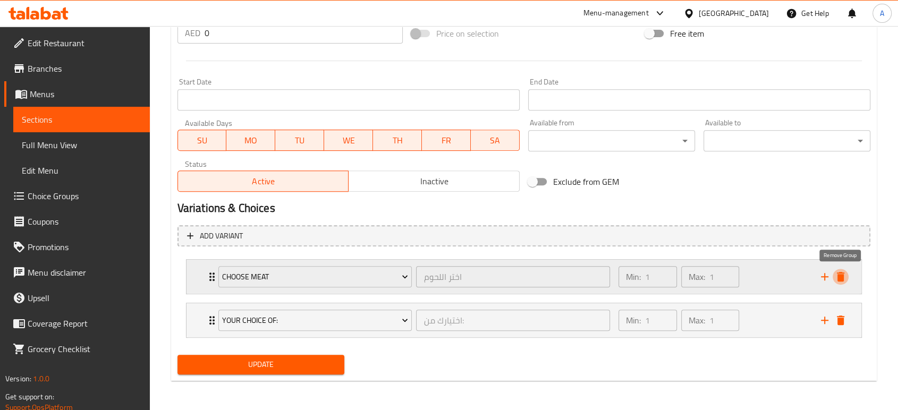
click at [847, 276] on button "delete" at bounding box center [841, 277] width 16 height 16
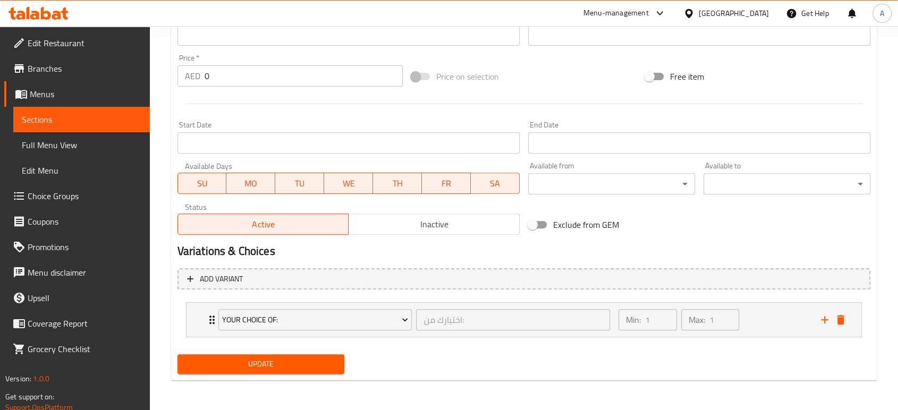
scroll to position [373, 0]
click at [330, 363] on span "Update" at bounding box center [261, 364] width 150 height 13
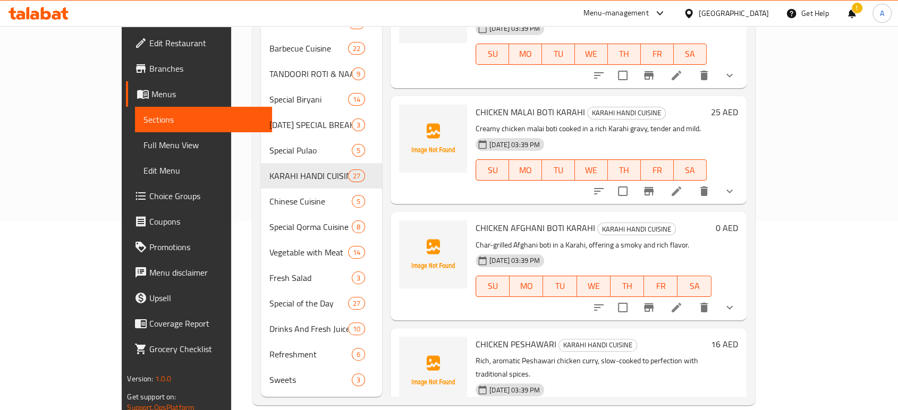
scroll to position [148, 0]
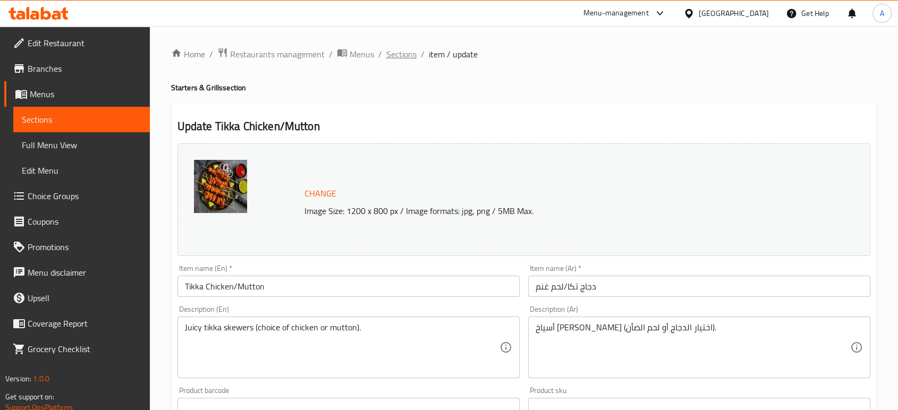
click at [410, 54] on span "Sections" at bounding box center [401, 54] width 30 height 13
